Goal: Find contact information: Find contact information

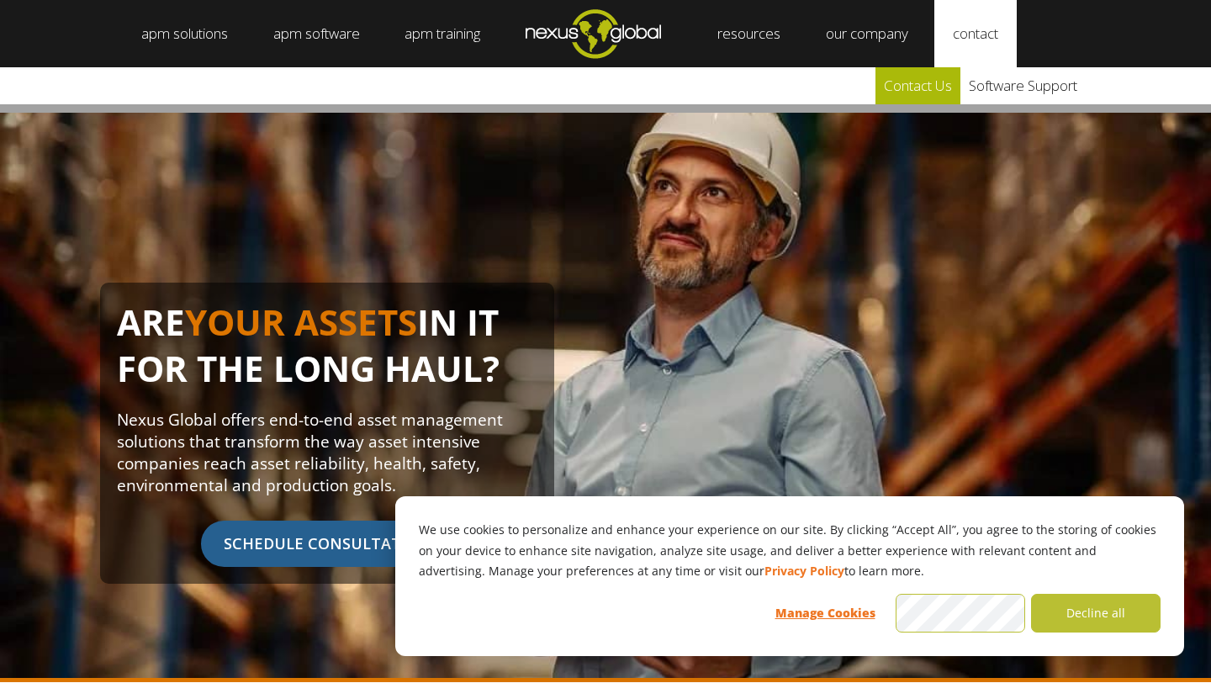
click at [945, 79] on link "Contact Us" at bounding box center [918, 85] width 85 height 37
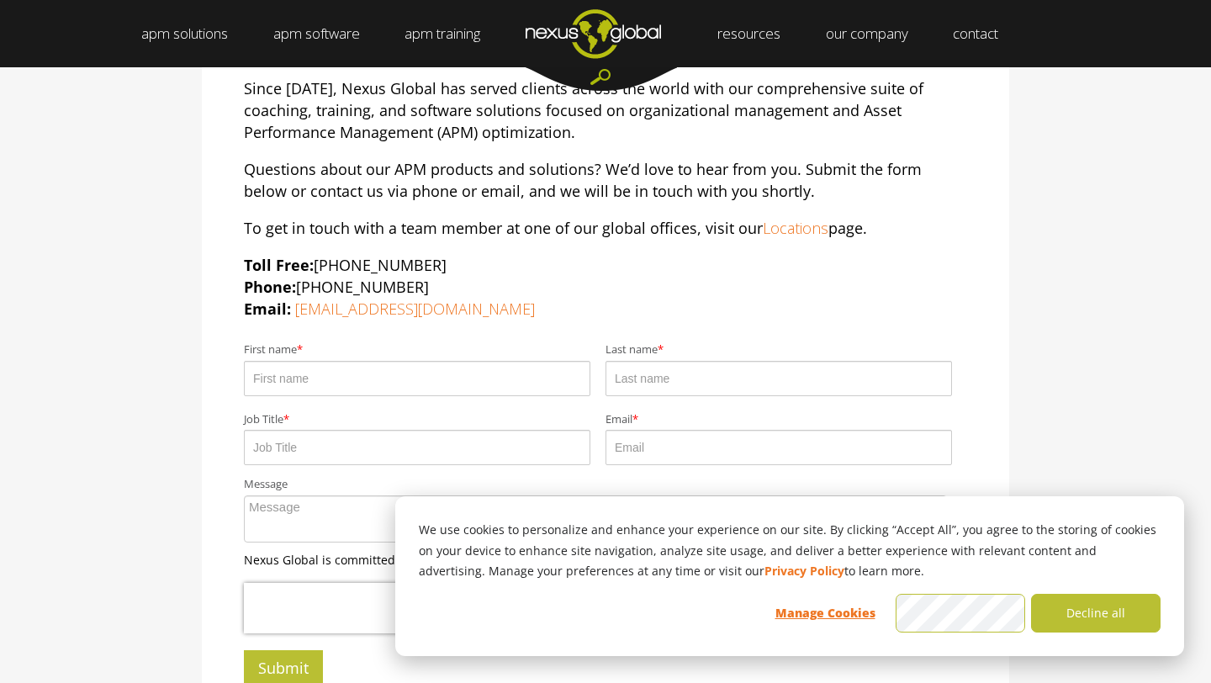
scroll to position [194, 0]
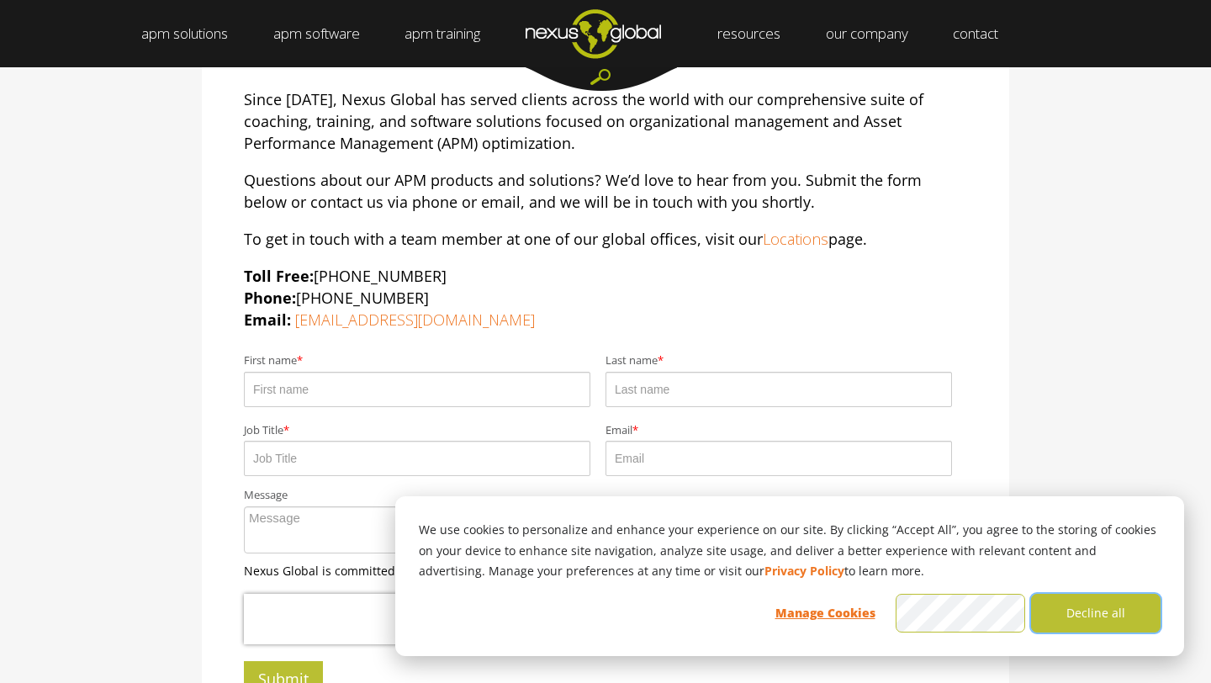
click at [1051, 612] on button "Decline all" at bounding box center [1096, 613] width 130 height 39
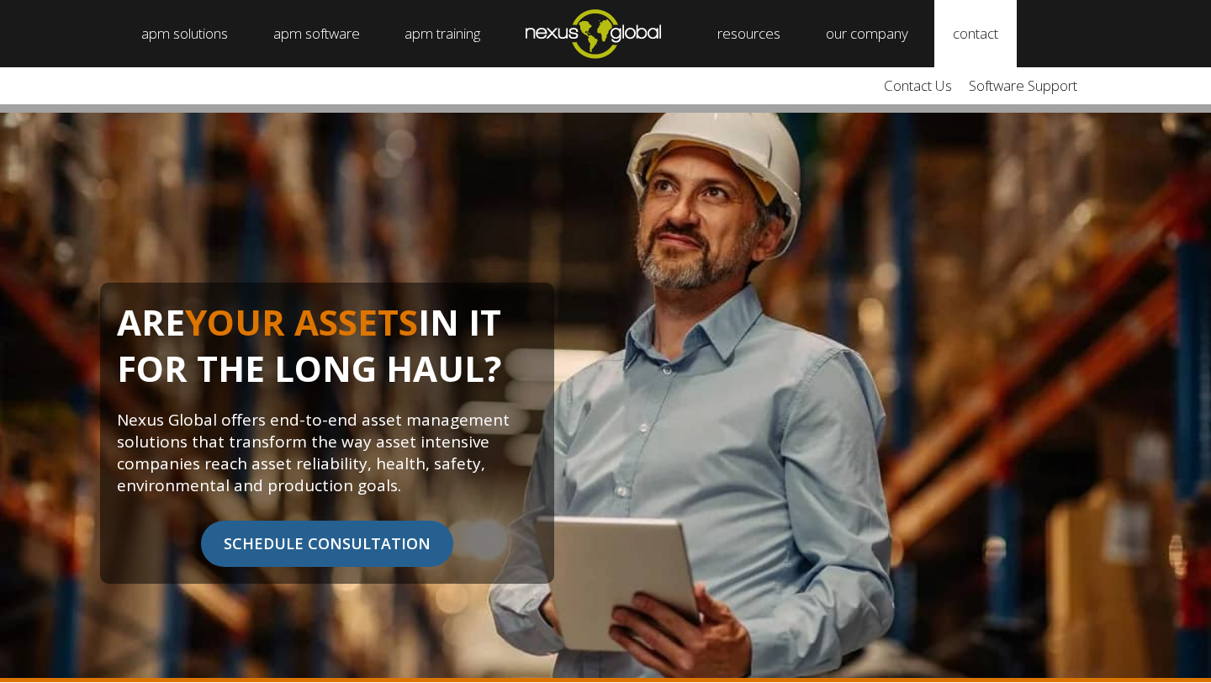
click at [961, 32] on link "contact" at bounding box center [976, 33] width 82 height 67
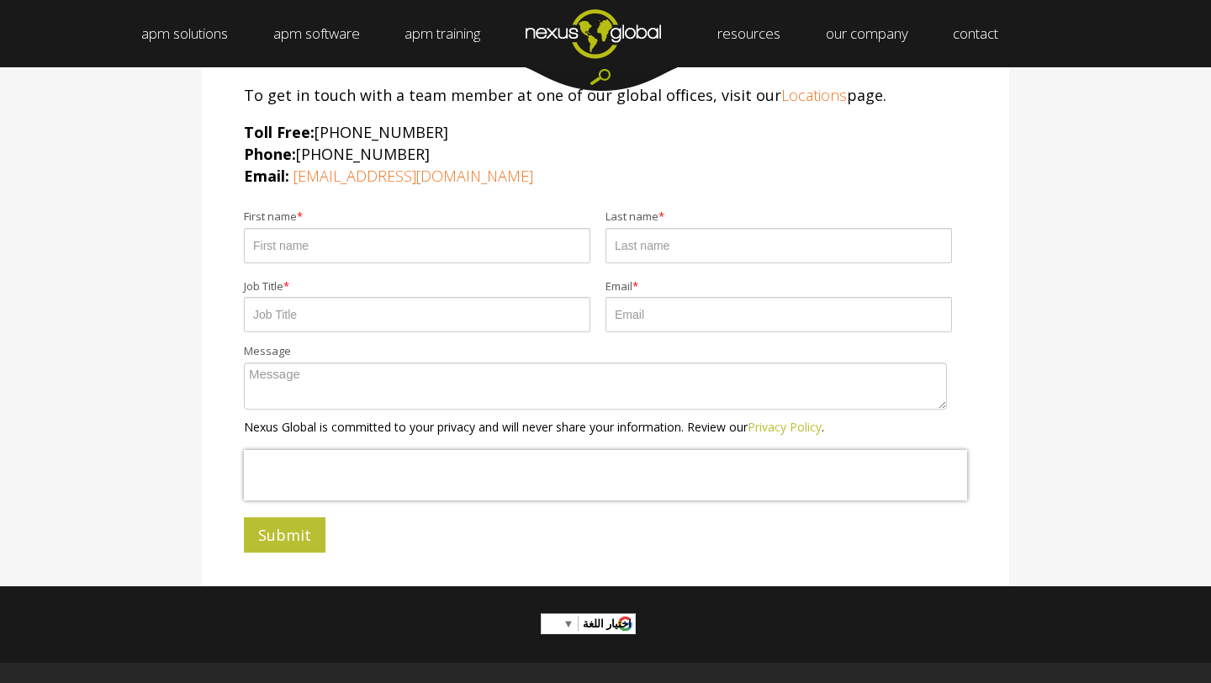
scroll to position [322, 0]
